Goal: Task Accomplishment & Management: Use online tool/utility

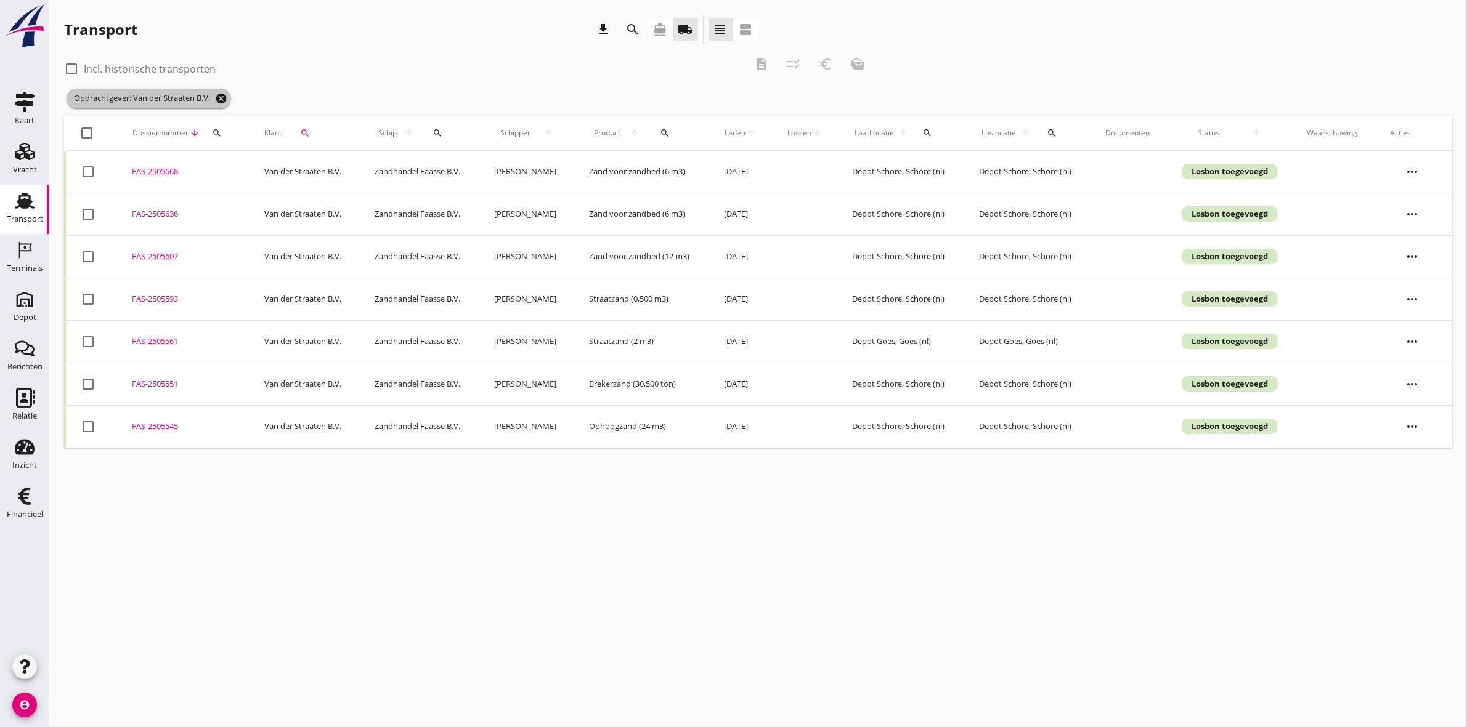
click at [226, 103] on icon "cancel" at bounding box center [221, 98] width 12 height 12
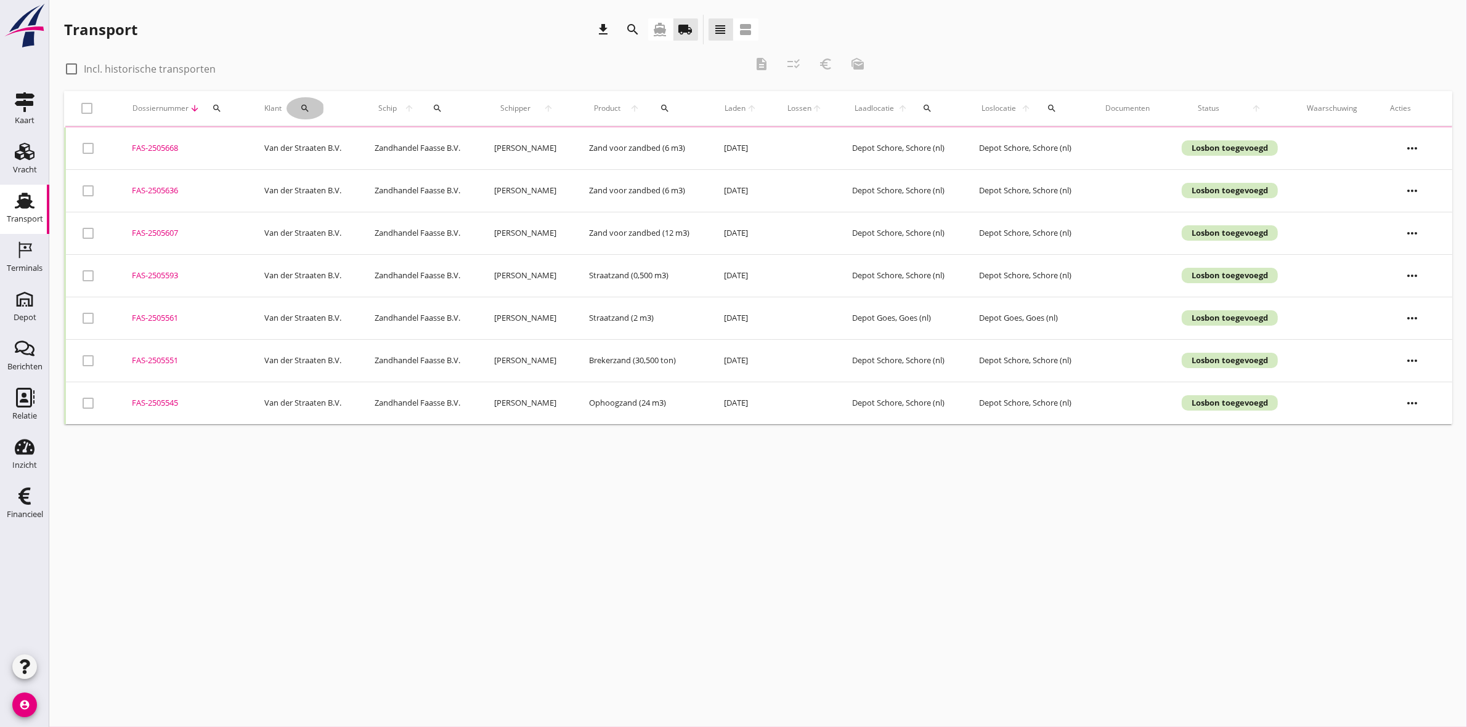
click at [300, 111] on icon "search" at bounding box center [305, 108] width 10 height 10
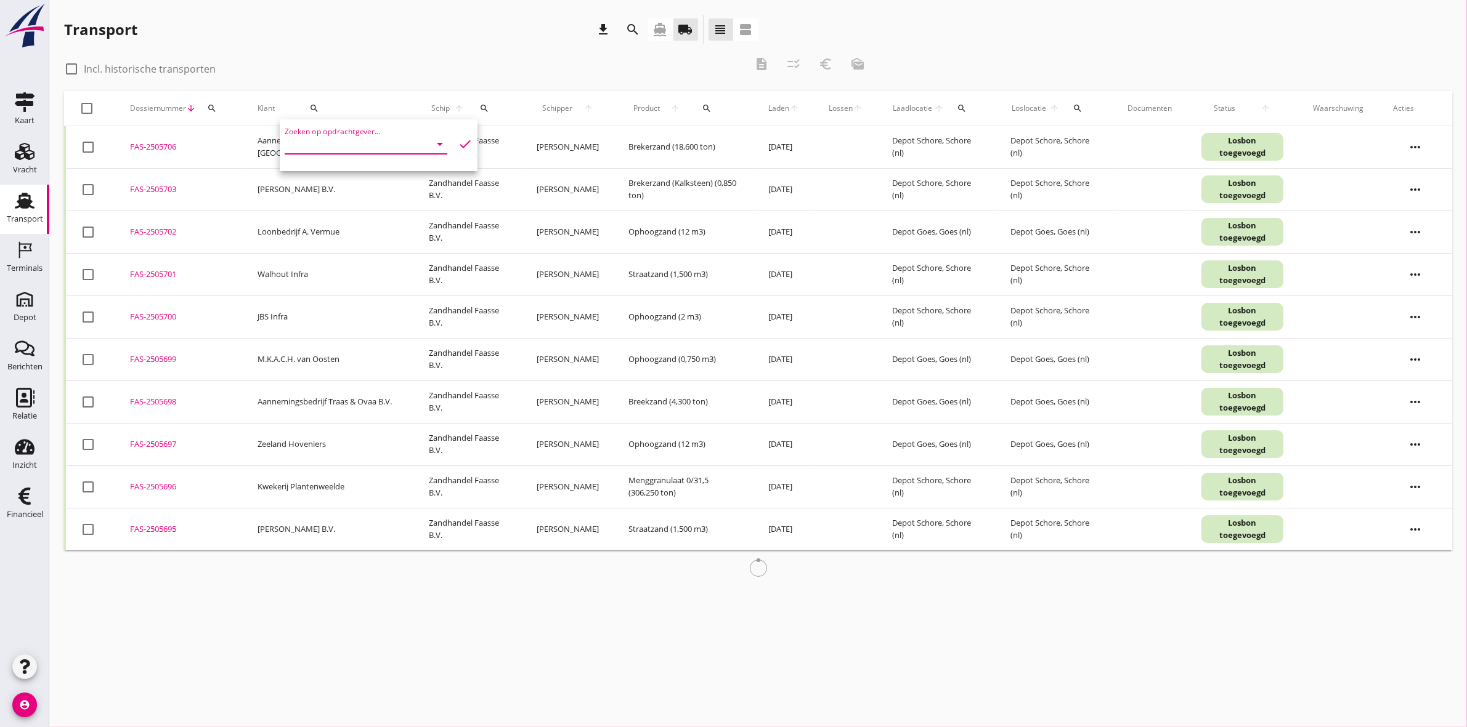
click at [306, 140] on input "Zoeken op opdrachtgever..." at bounding box center [349, 144] width 128 height 20
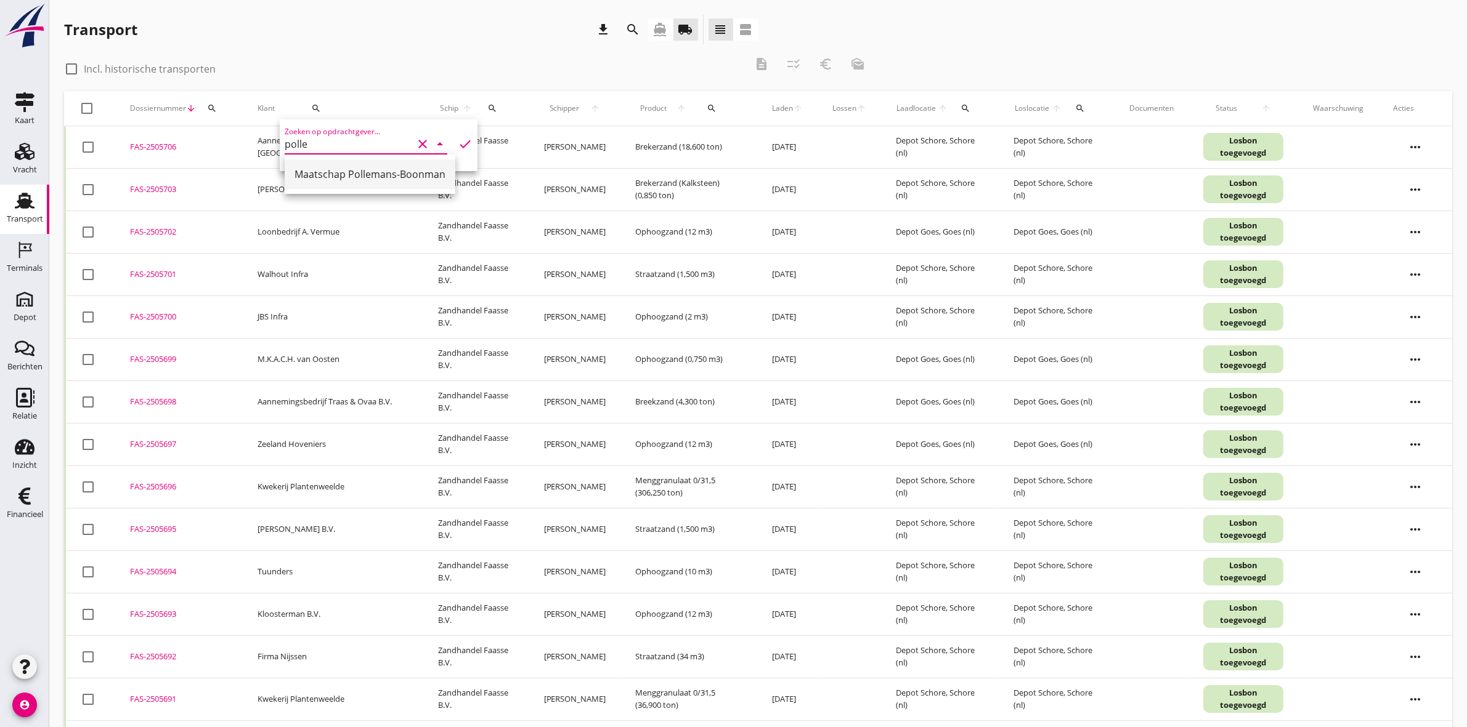
click at [337, 174] on div "Maatschap Pollemans-Boonman" at bounding box center [369, 174] width 151 height 15
type input "Maatschap Pollemans-Boonman"
click at [74, 66] on div at bounding box center [71, 69] width 21 height 21
checkbox input "true"
click at [318, 108] on icon "search" at bounding box center [316, 108] width 10 height 10
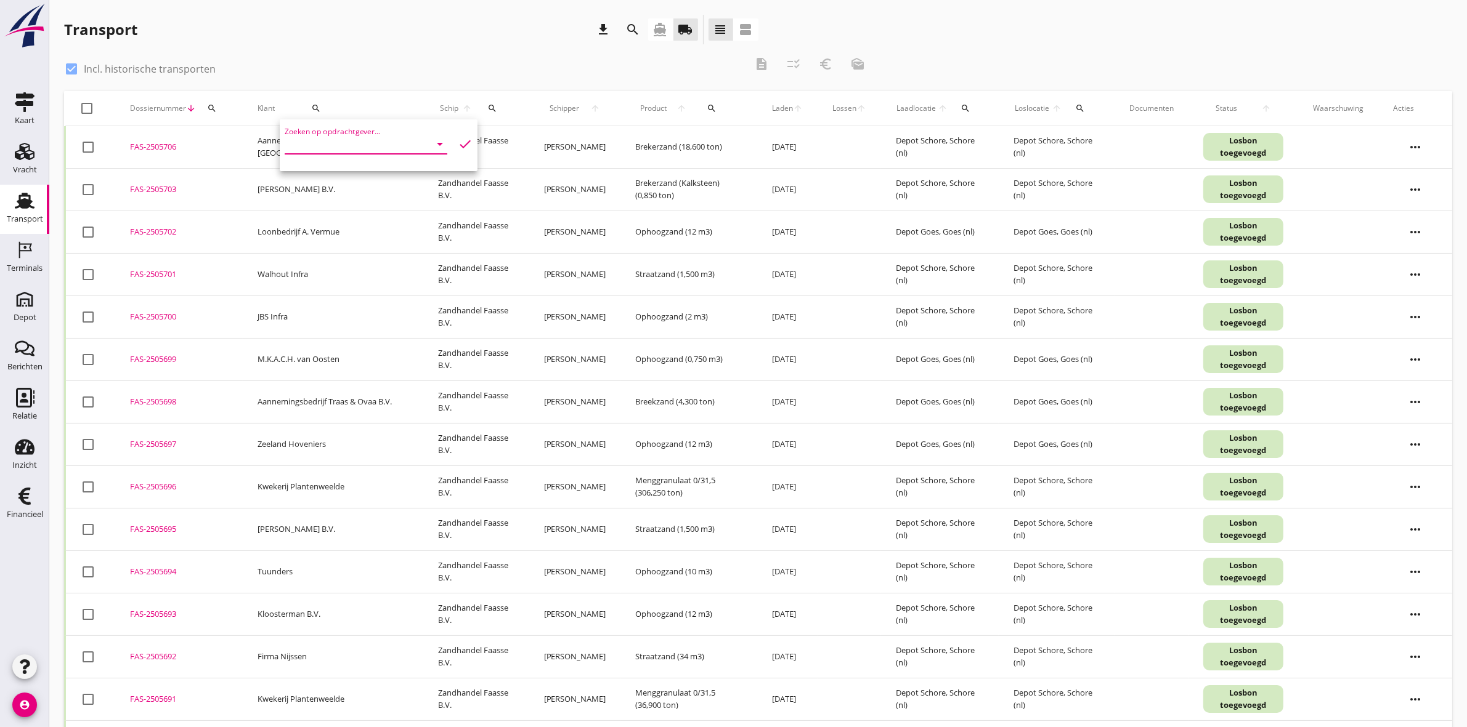
click at [346, 145] on input "Zoeken op opdrachtgever..." at bounding box center [349, 144] width 128 height 20
click at [414, 164] on div "Maatschap Pollemans-Boonman" at bounding box center [369, 175] width 151 height 30
type input "Maatschap Pollemans-Boonman"
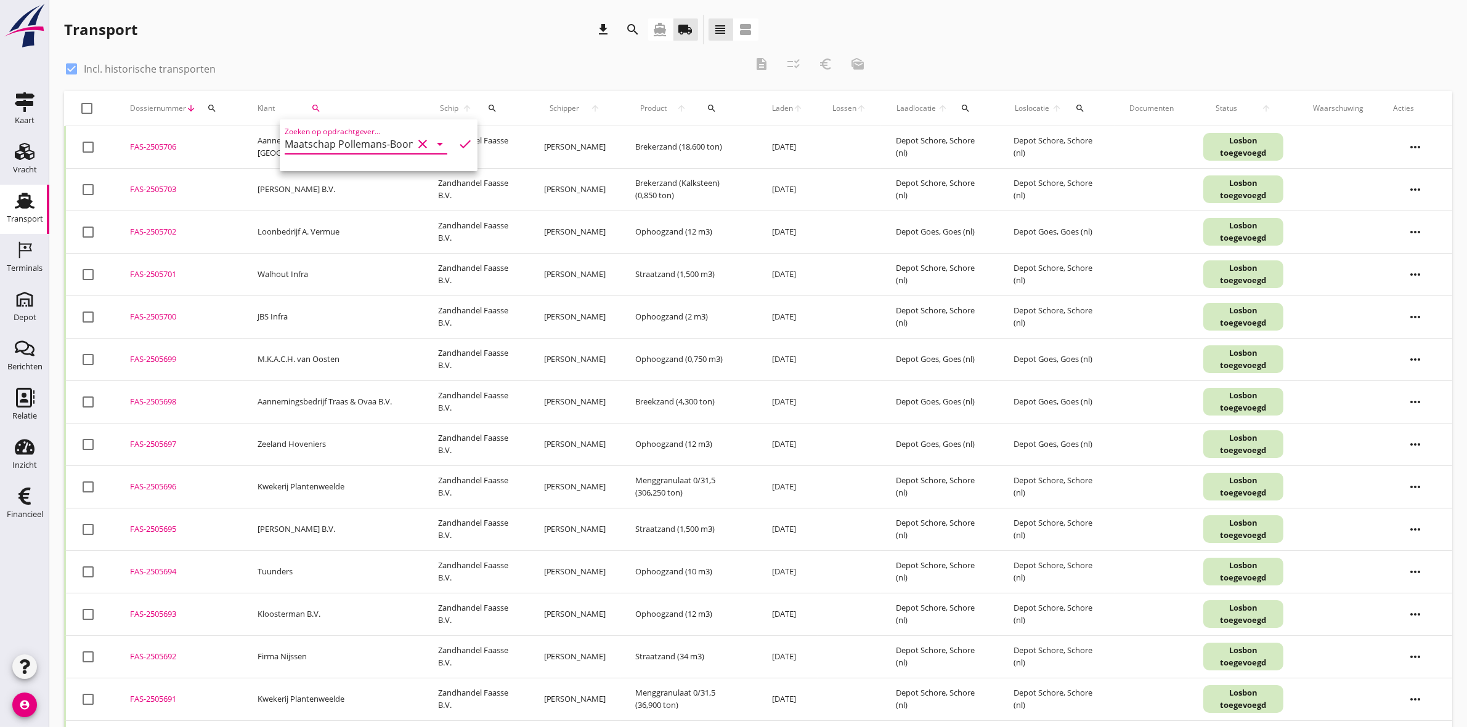
click at [458, 142] on icon "check" at bounding box center [465, 144] width 15 height 15
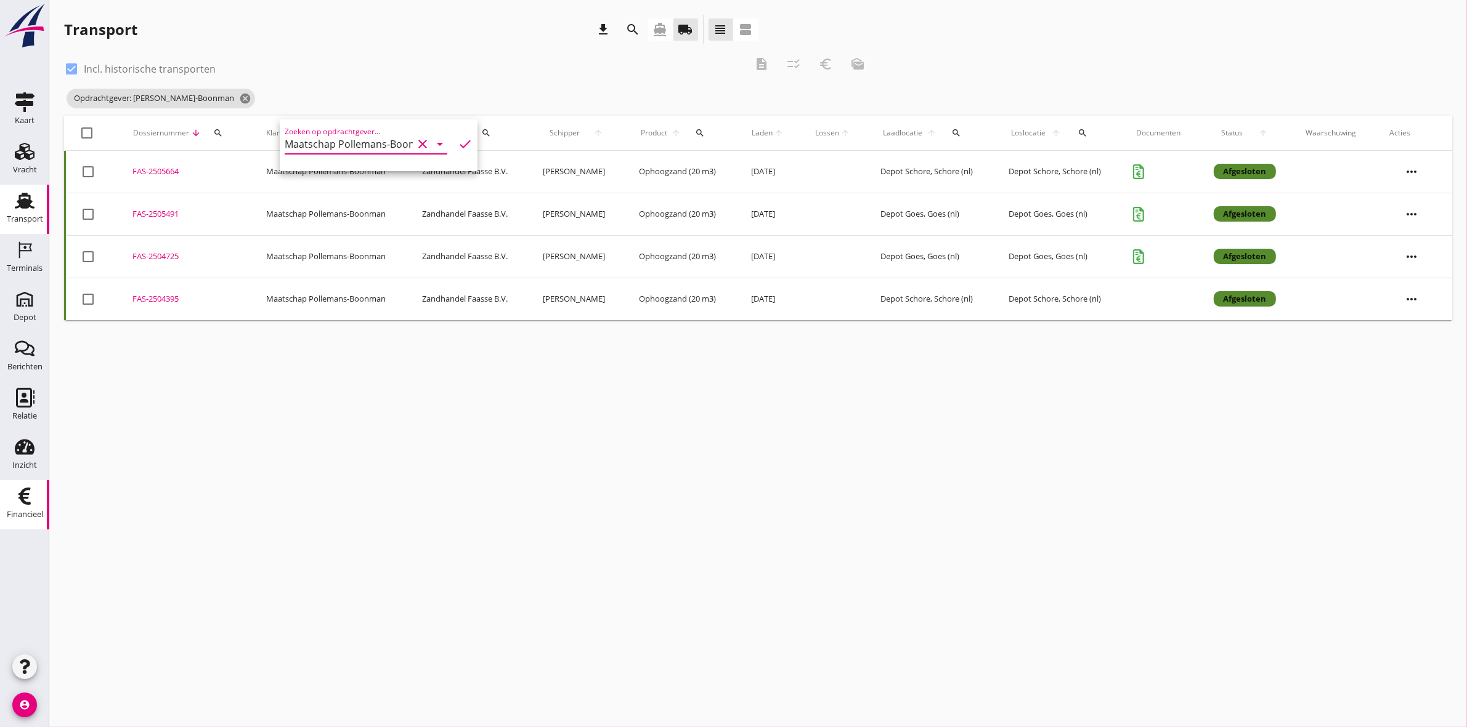
click at [20, 518] on div "Financieel" at bounding box center [25, 515] width 36 height 8
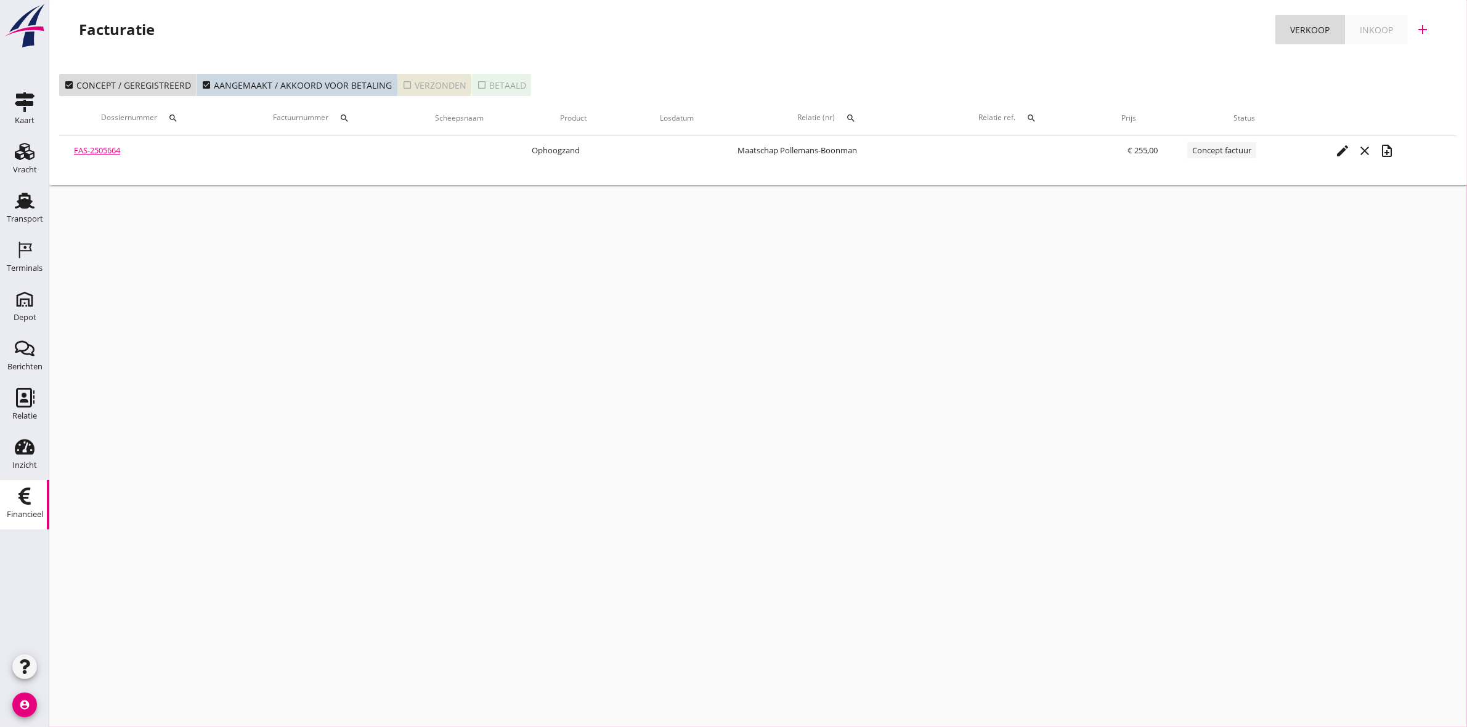
click at [432, 87] on div "check_box_outline_blank Verzonden" at bounding box center [434, 85] width 64 height 13
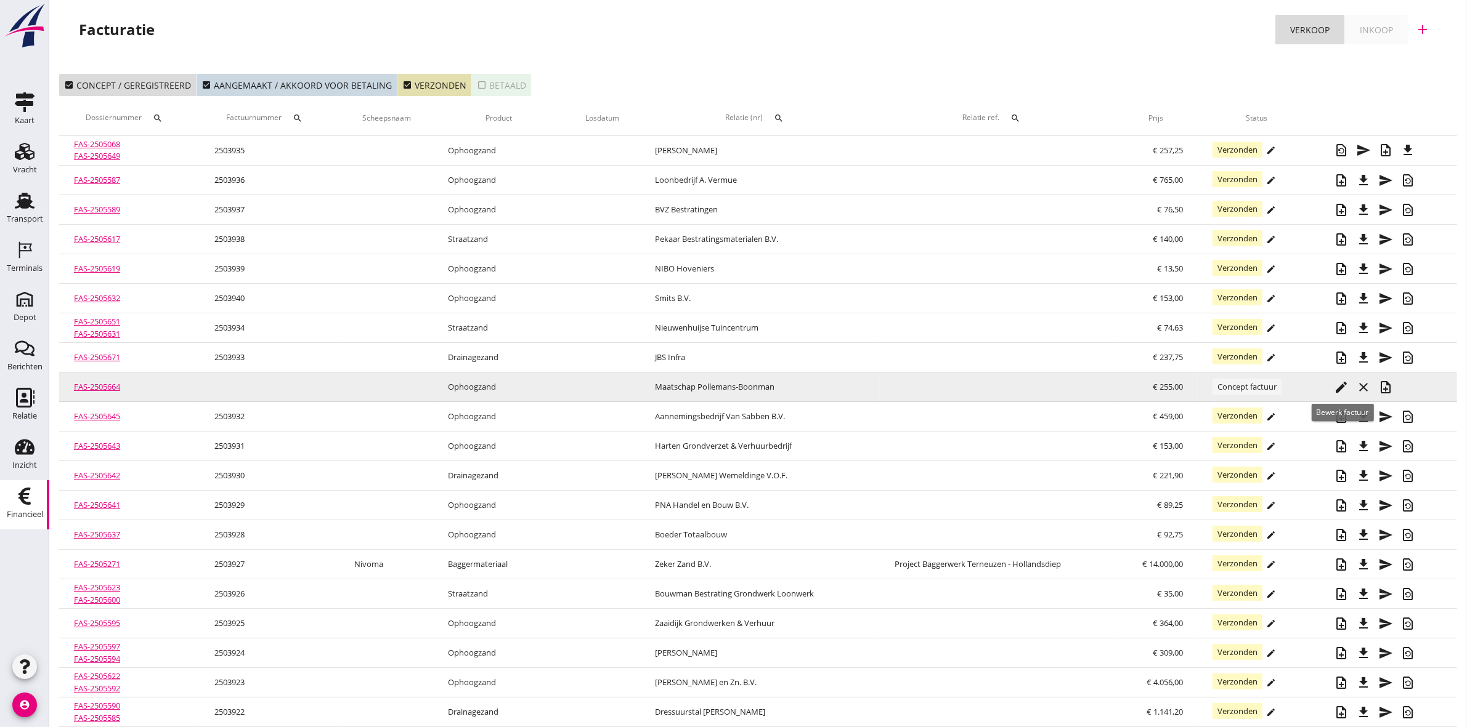
click at [1343, 389] on icon "edit" at bounding box center [1341, 387] width 15 height 15
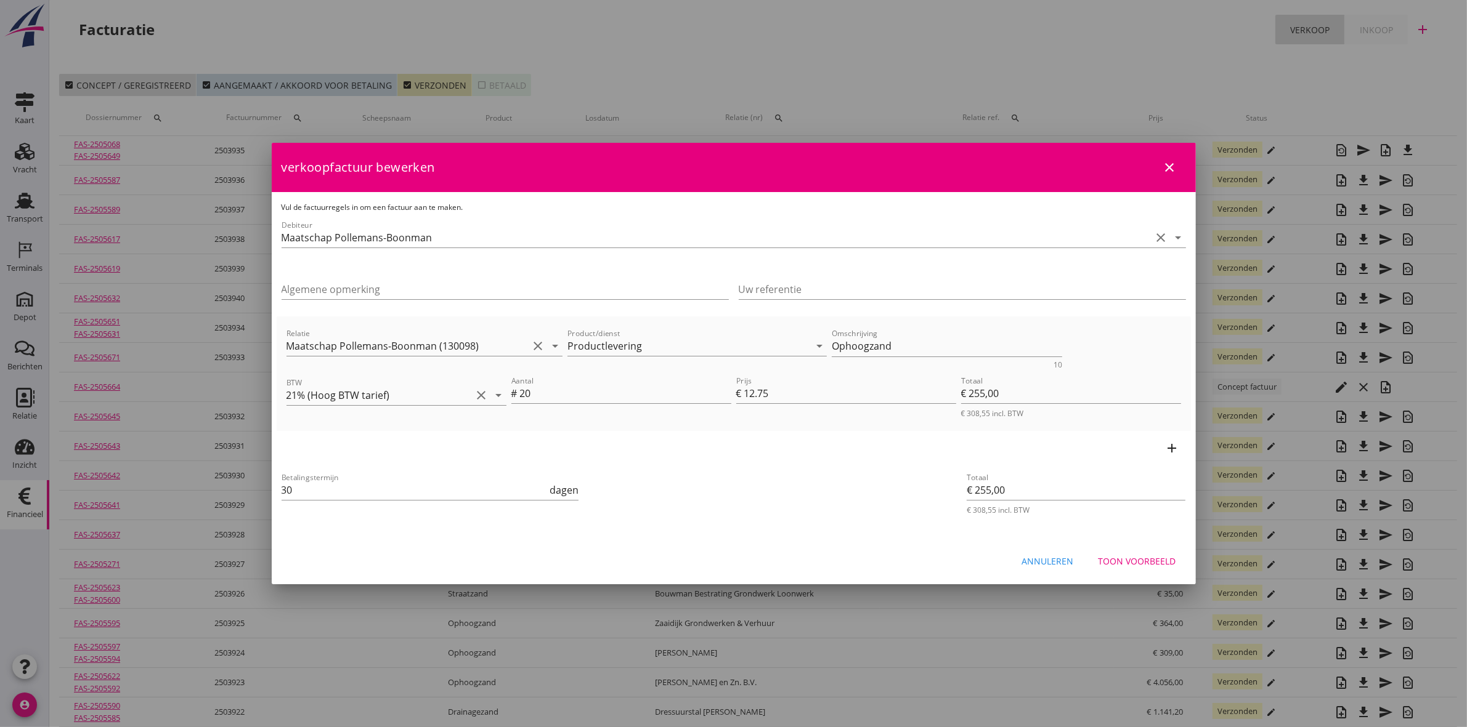
click at [1175, 450] on icon "add" at bounding box center [1172, 448] width 15 height 15
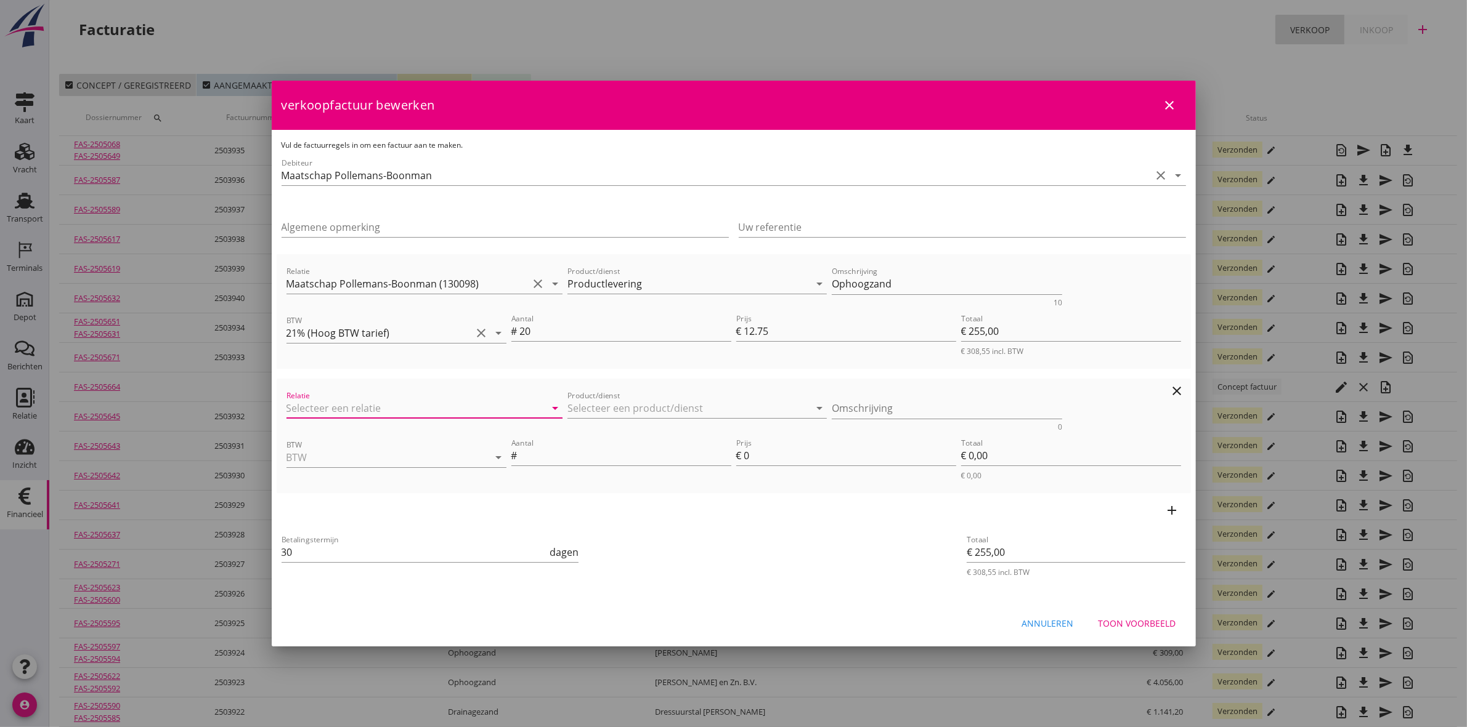
click at [428, 411] on input "Relatie" at bounding box center [407, 409] width 242 height 20
click at [428, 402] on input "Relatie" at bounding box center [407, 409] width 242 height 20
click at [410, 440] on div "130098 (Klant)" at bounding box center [423, 446] width 254 height 13
type input "Maatschap Pollemans-Boonman (130098)"
click at [644, 405] on input "Product/dienst" at bounding box center [688, 409] width 242 height 20
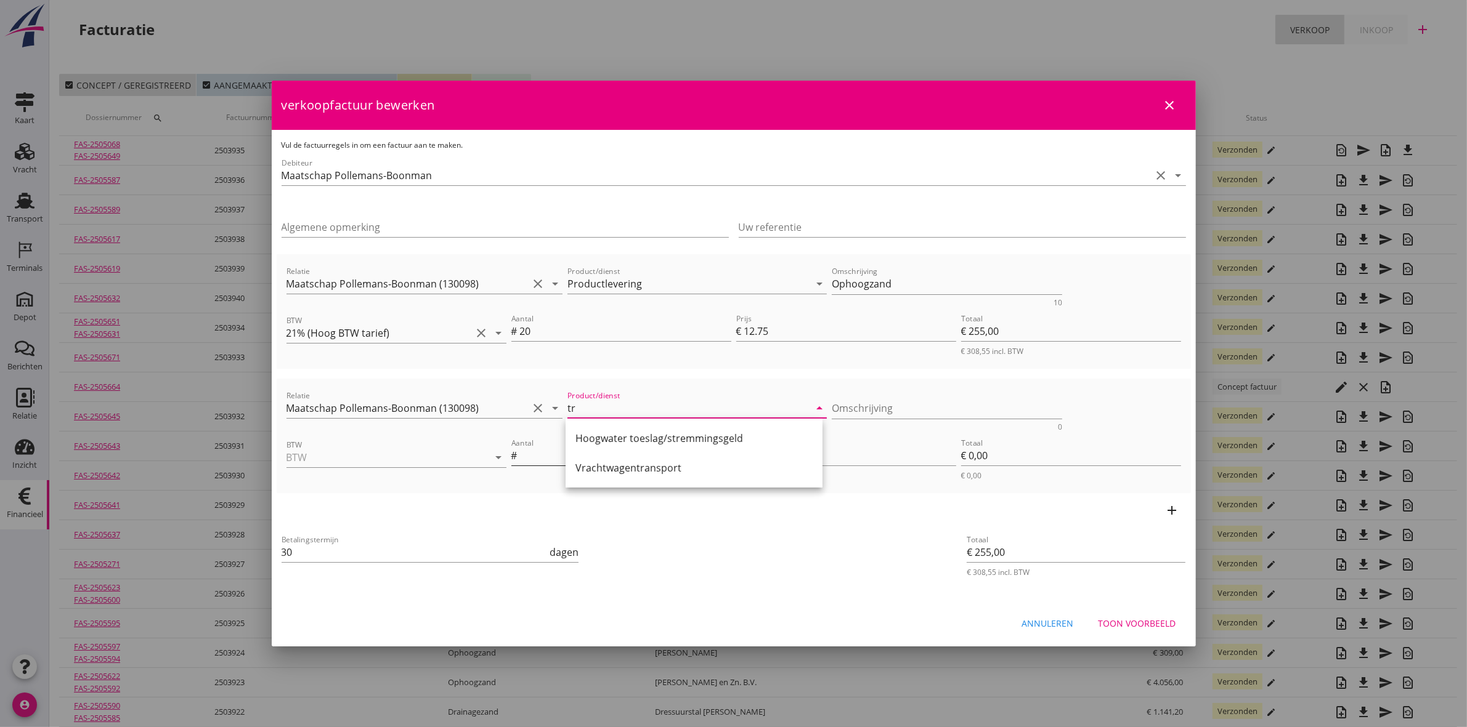
click at [693, 463] on div "Vrachtwagentransport" at bounding box center [693, 468] width 237 height 15
type input "Vrachtwagentransport"
click at [854, 403] on textarea "Omschrijving" at bounding box center [947, 409] width 230 height 20
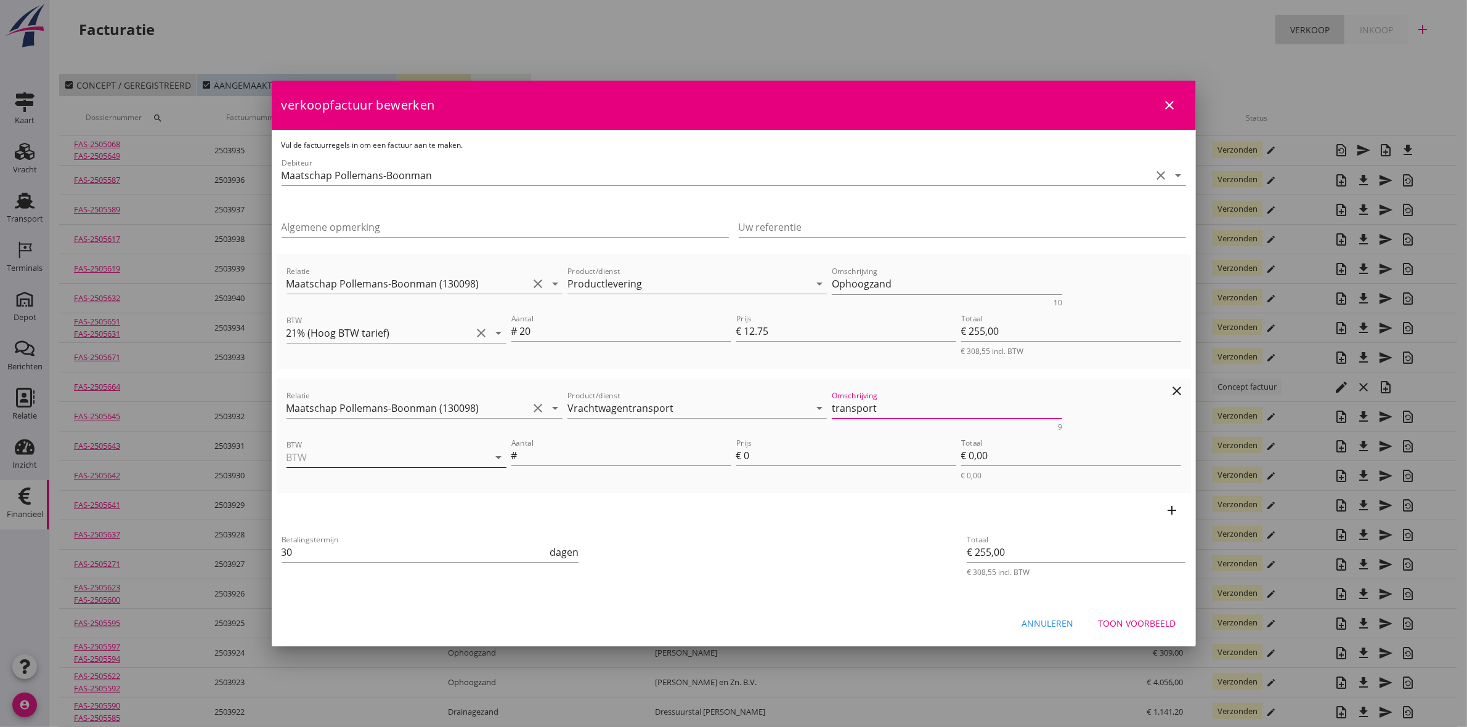
type textarea "transport"
click at [426, 453] on input "BTW" at bounding box center [378, 458] width 185 height 20
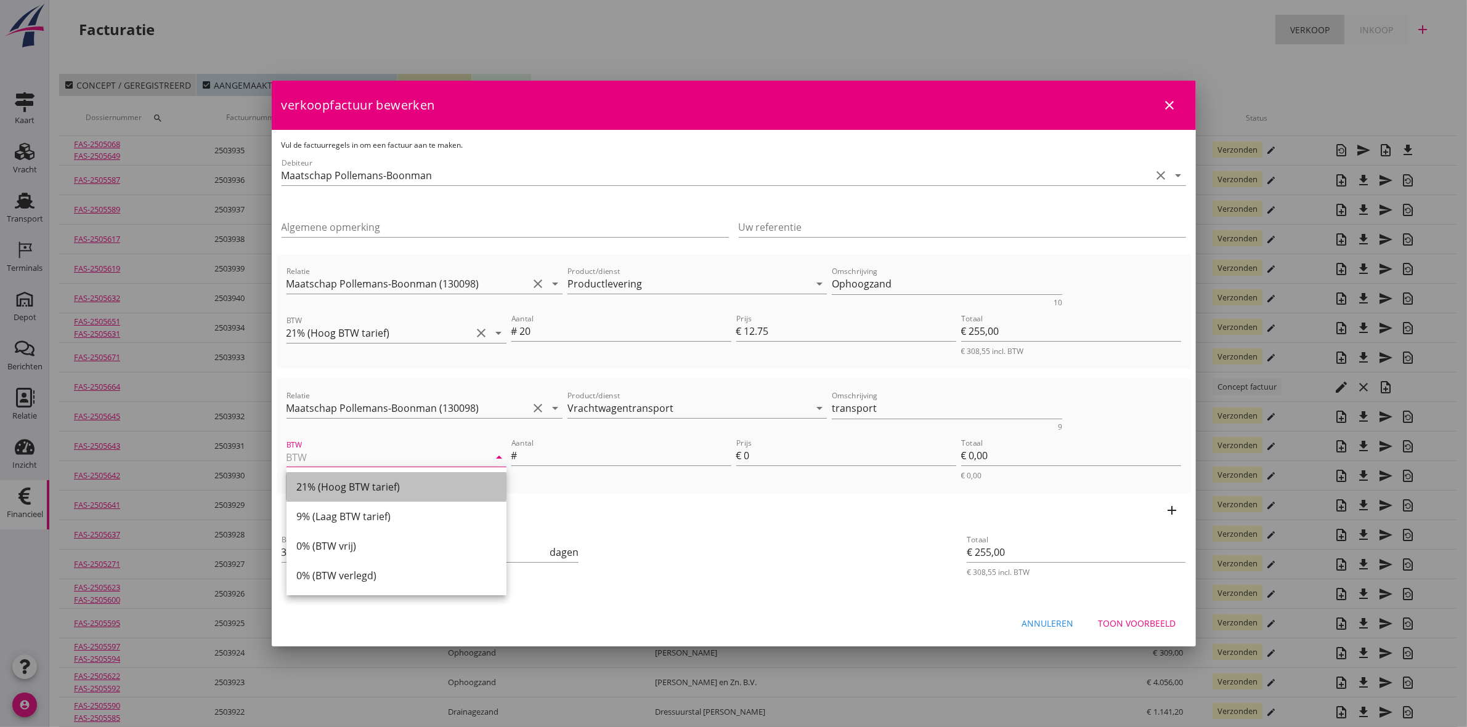
click at [438, 480] on div "21% (Hoog BTW tarief)" at bounding box center [396, 487] width 200 height 15
type input "21% (Hoog BTW tarief)"
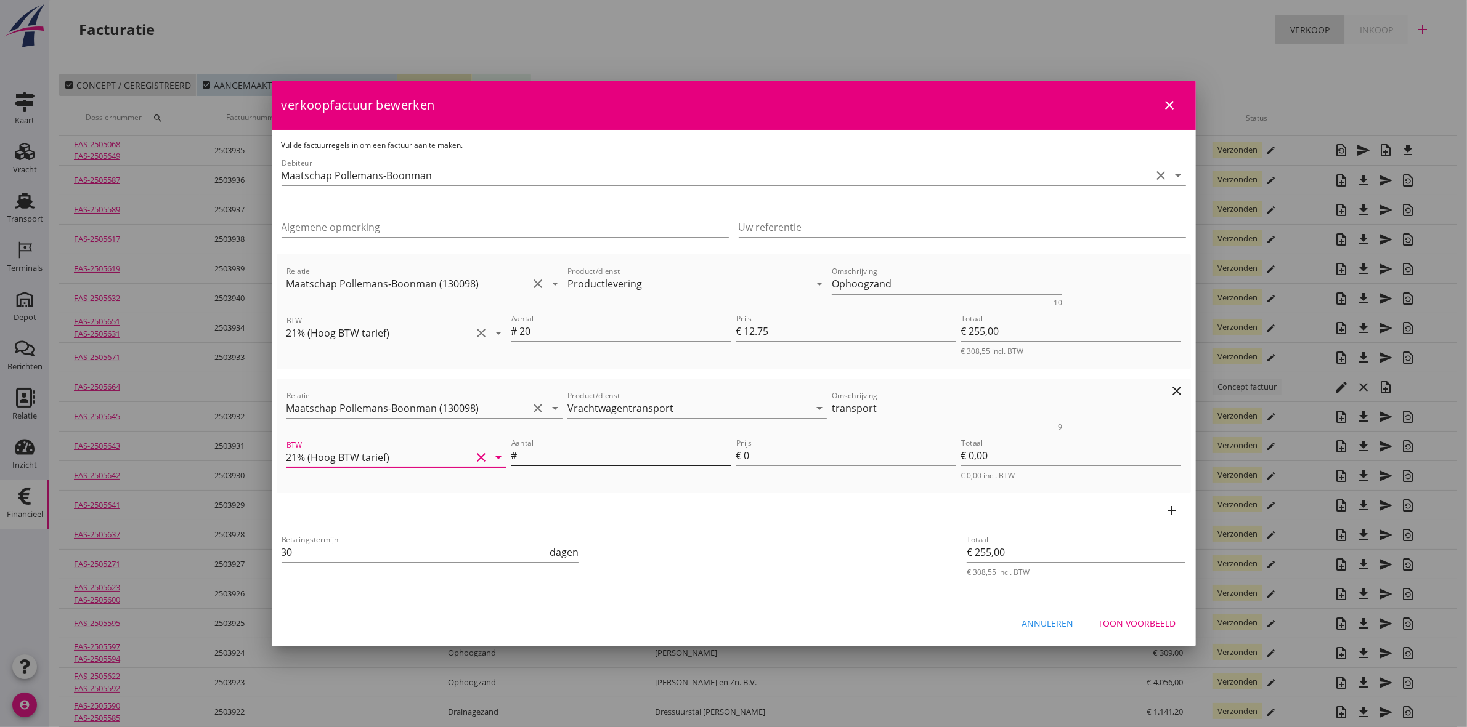
click at [587, 459] on input "Aantal" at bounding box center [625, 456] width 211 height 20
type input "1"
click at [814, 447] on input "0" at bounding box center [850, 456] width 212 height 20
type input "€ 256,00"
type input "1"
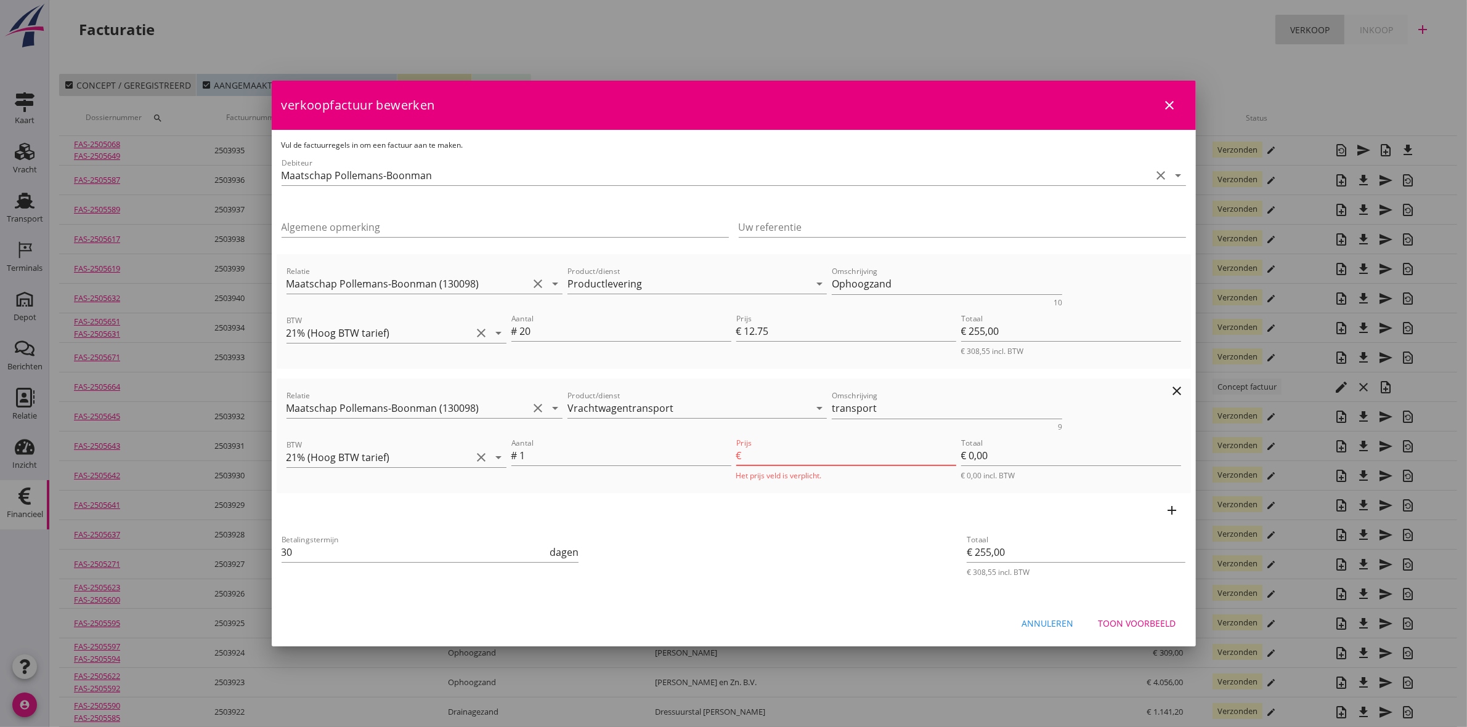
type input "€ 1,00"
type input "€ 269,00"
type input "14"
type input "€ 14,00"
type input "€ 399,00"
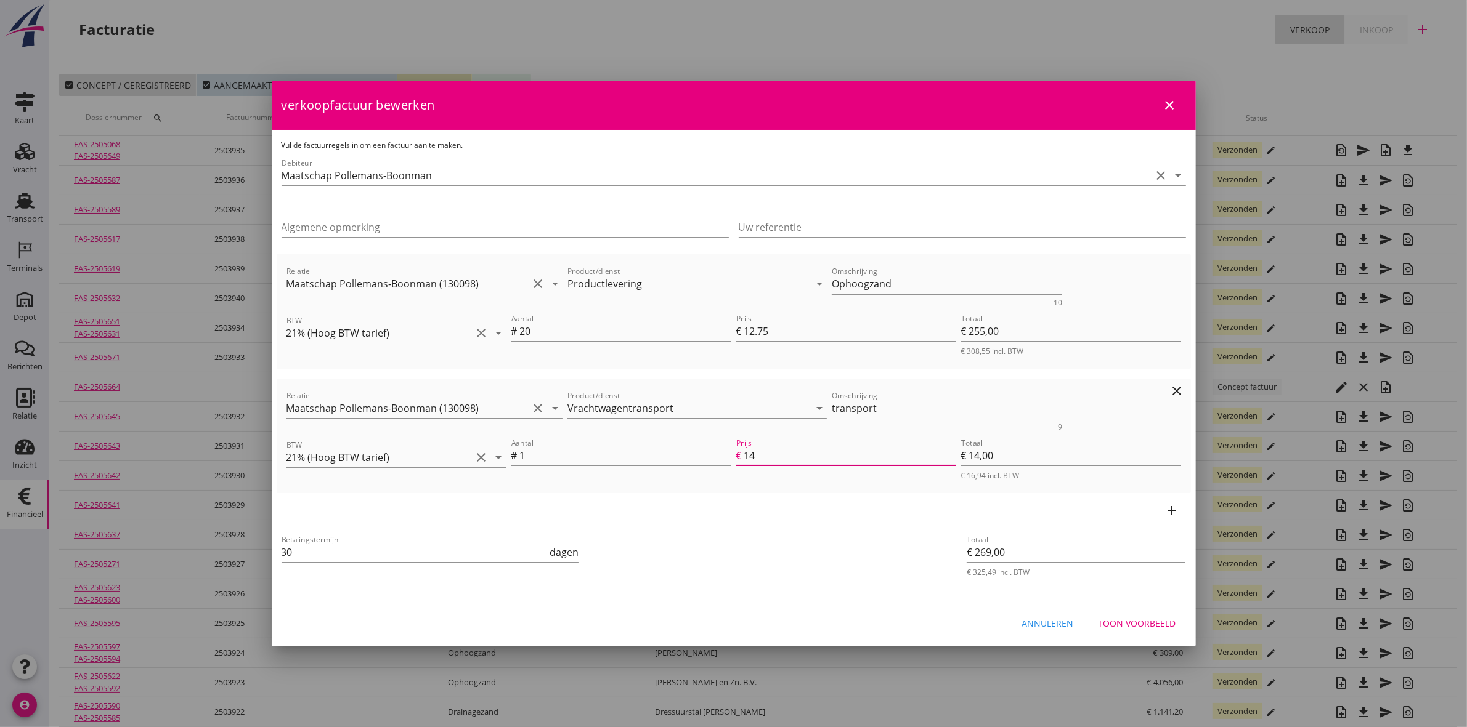
type input "144"
type input "€ 144,00"
type input "144"
click at [1153, 625] on div "Toon voorbeeld" at bounding box center [1137, 623] width 78 height 13
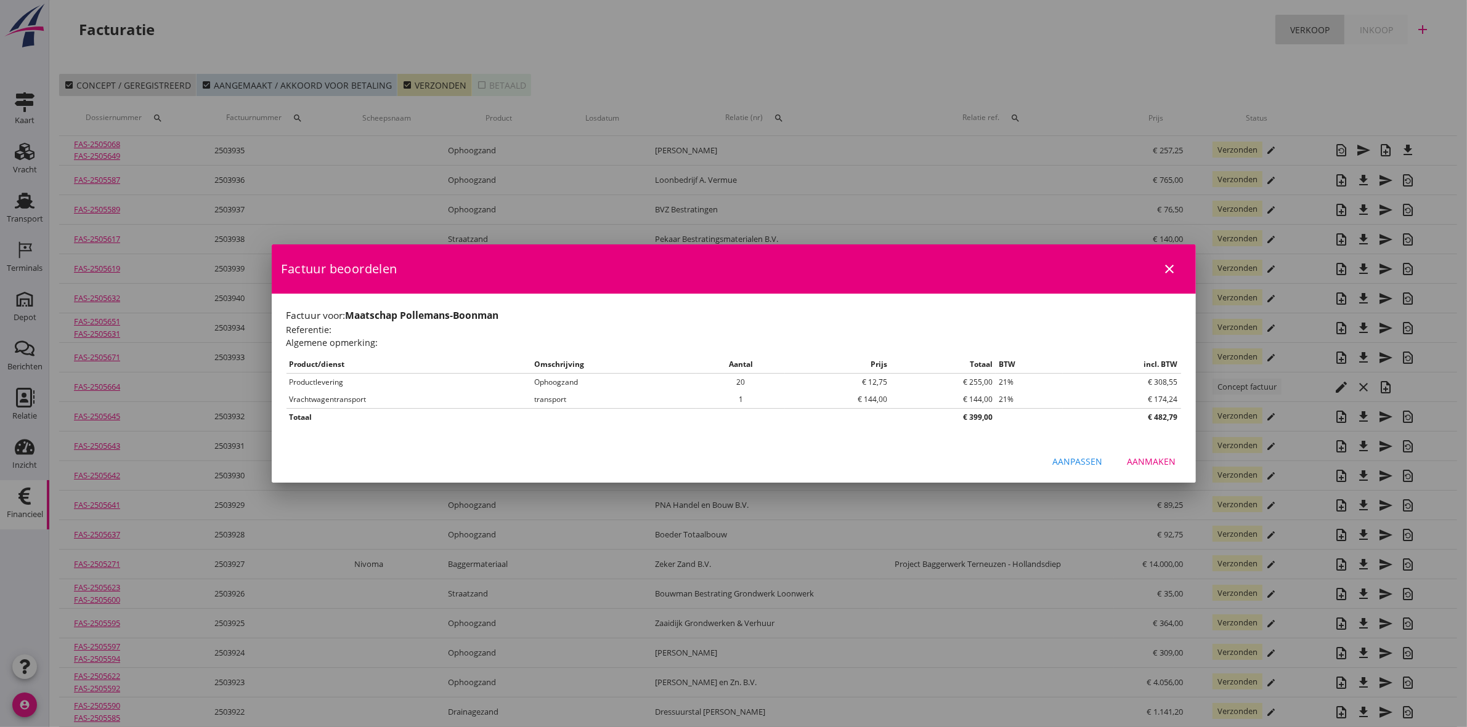
click at [1150, 466] on div "Aanmaken" at bounding box center [1151, 461] width 49 height 13
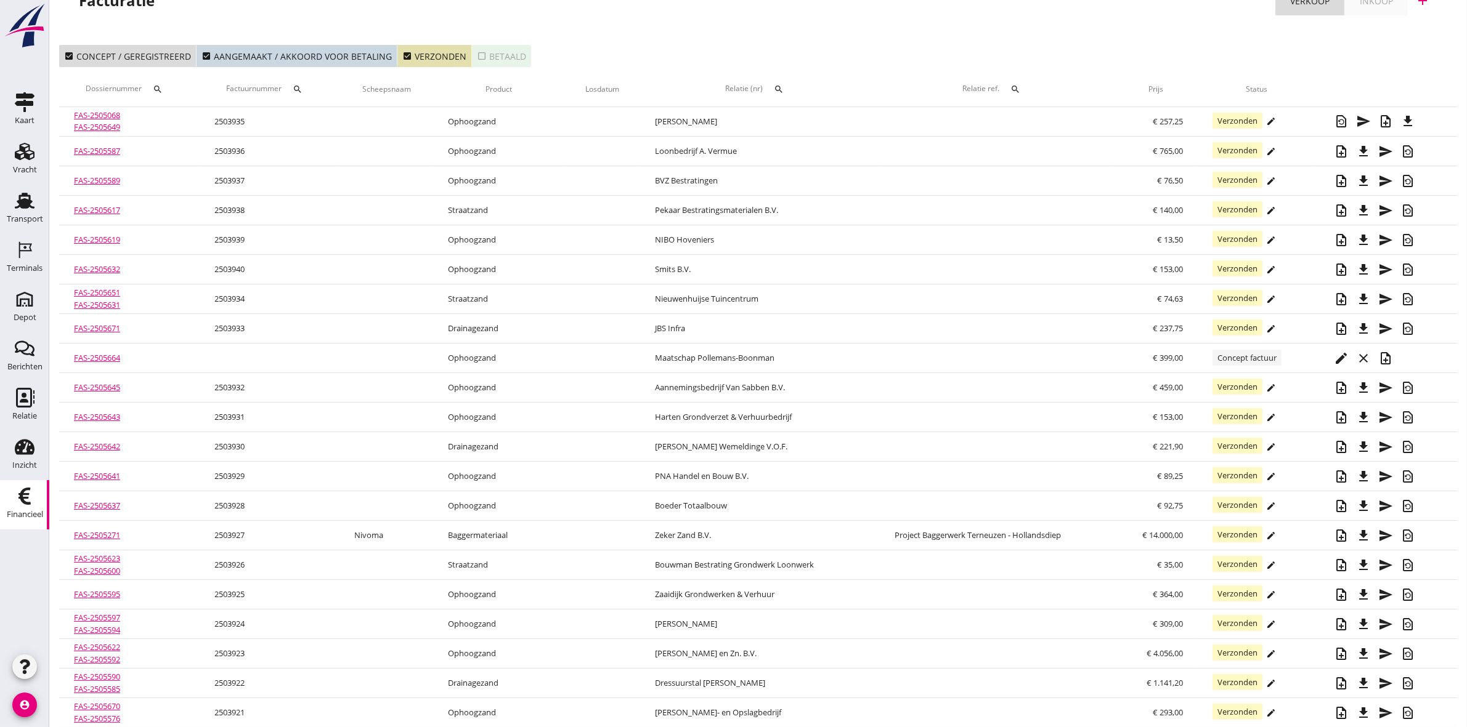
scroll to position [77, 0]
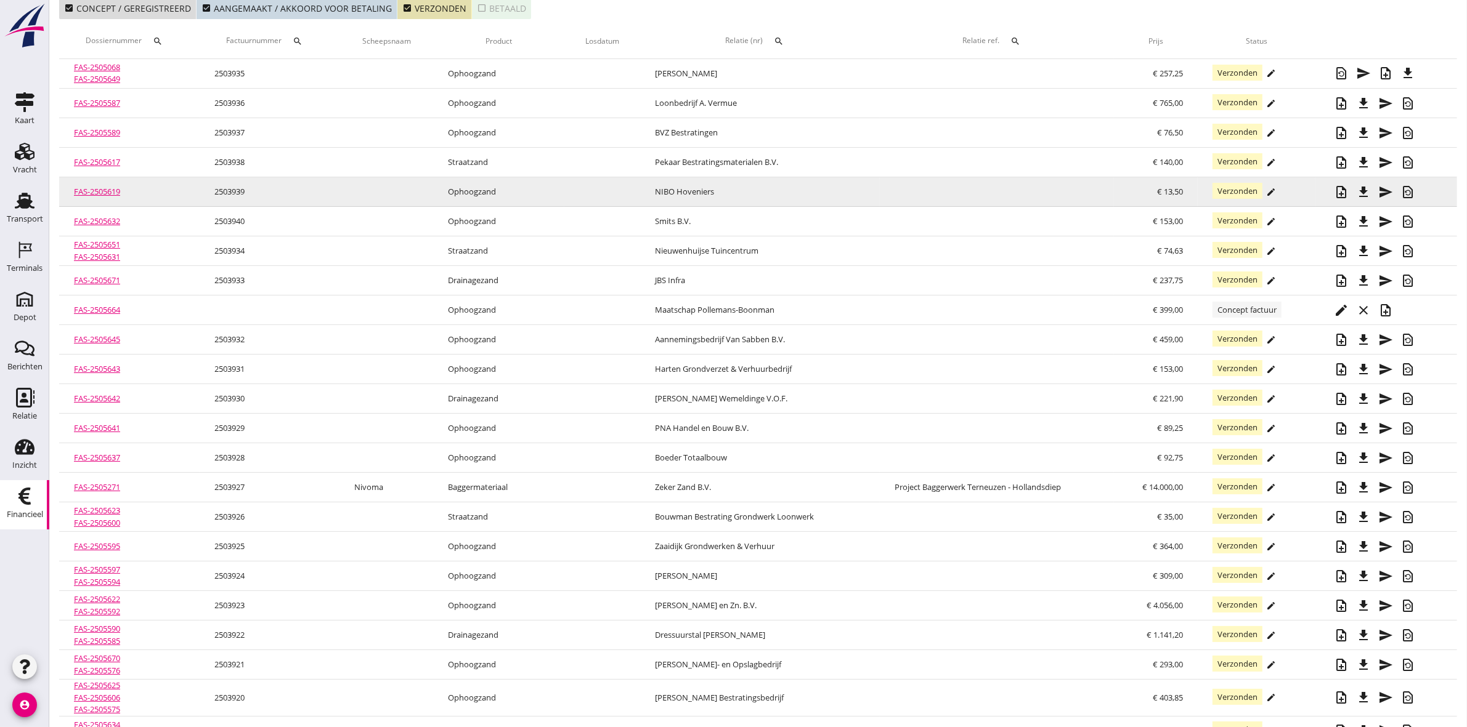
click at [787, 198] on td "NIBO Hoveniers" at bounding box center [760, 192] width 240 height 30
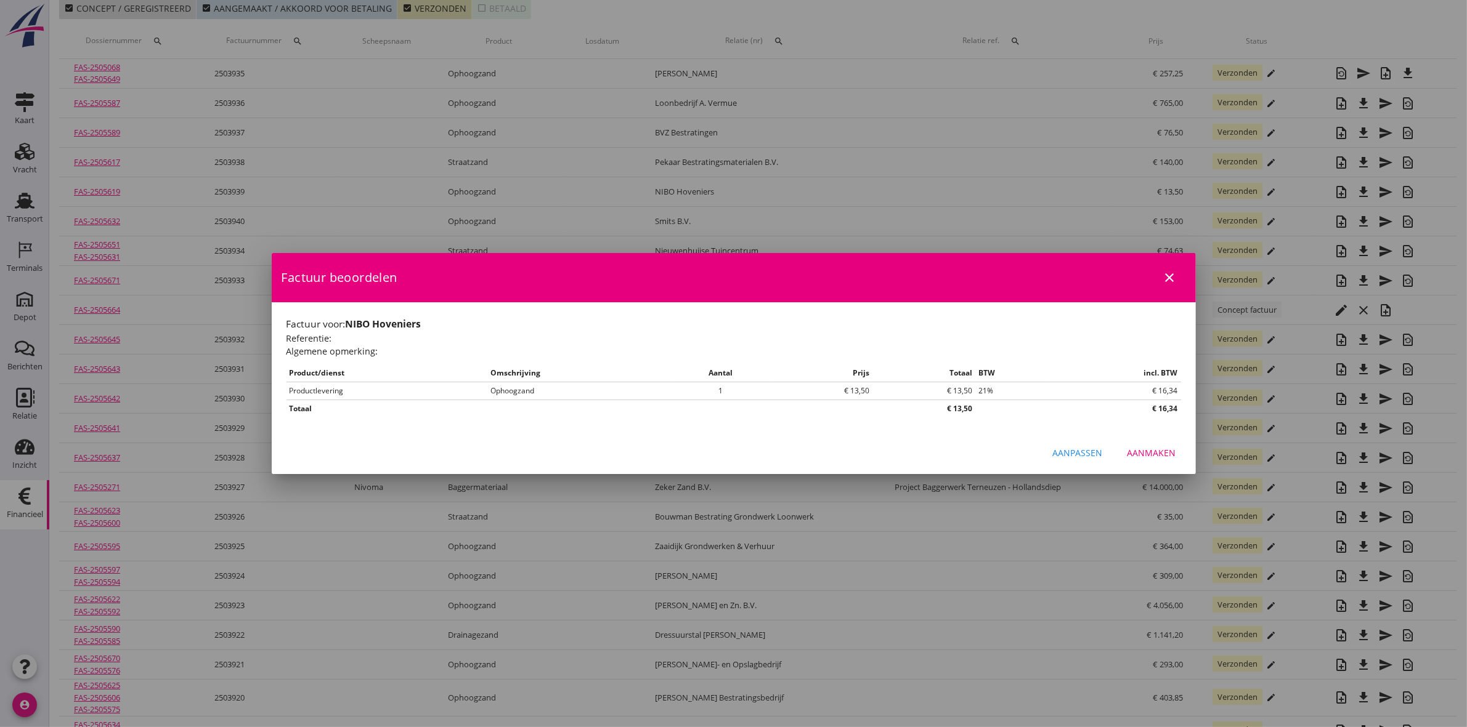
click at [1174, 273] on icon "close" at bounding box center [1169, 277] width 15 height 15
